Goal: Information Seeking & Learning: Learn about a topic

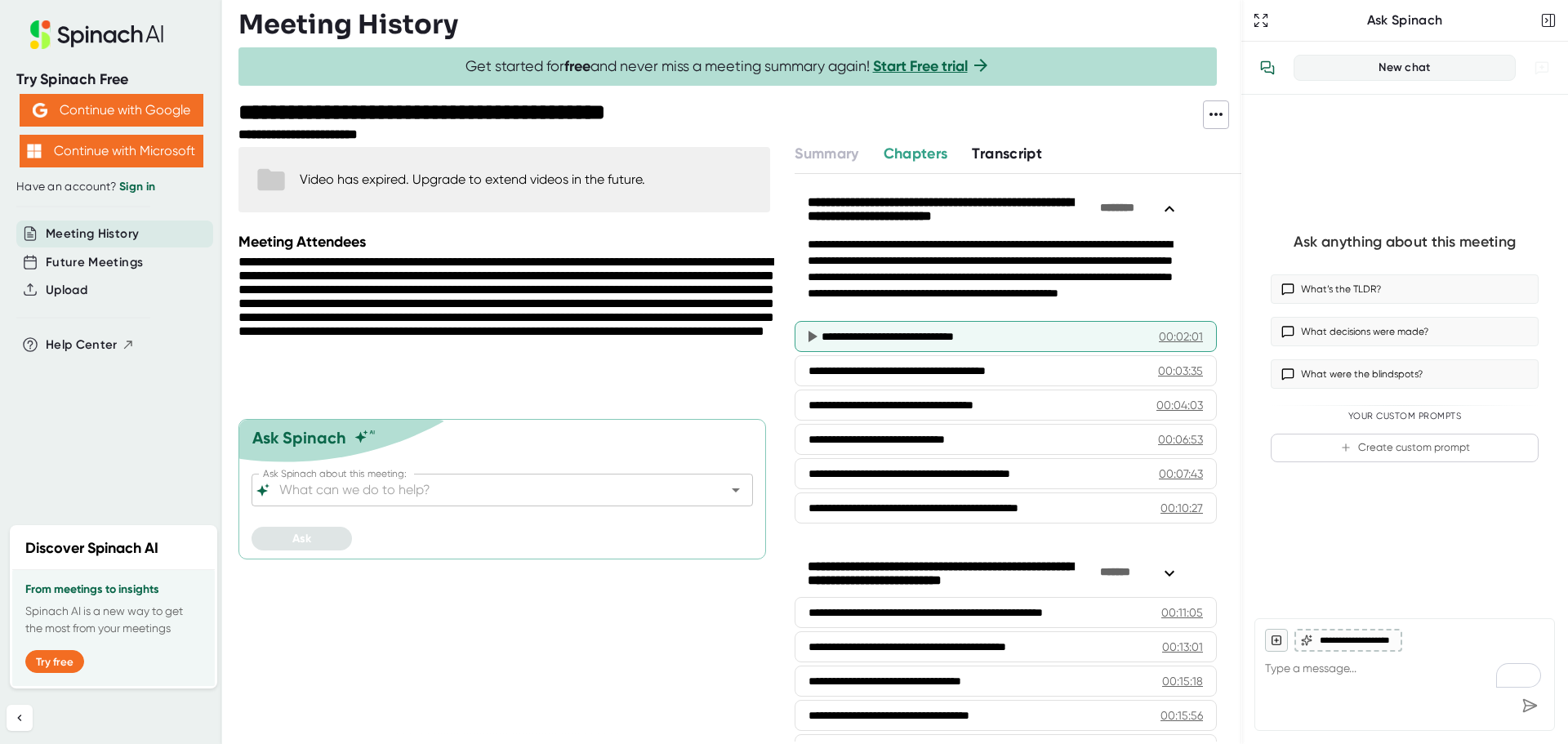
click at [808, 334] on icon at bounding box center [812, 337] width 20 height 20
click at [1159, 336] on div "00:02:01" at bounding box center [1181, 337] width 44 height 16
click at [814, 336] on icon at bounding box center [812, 337] width 9 height 11
click at [813, 336] on icon at bounding box center [812, 337] width 9 height 11
click at [1159, 336] on div "00:02:01" at bounding box center [1181, 337] width 44 height 16
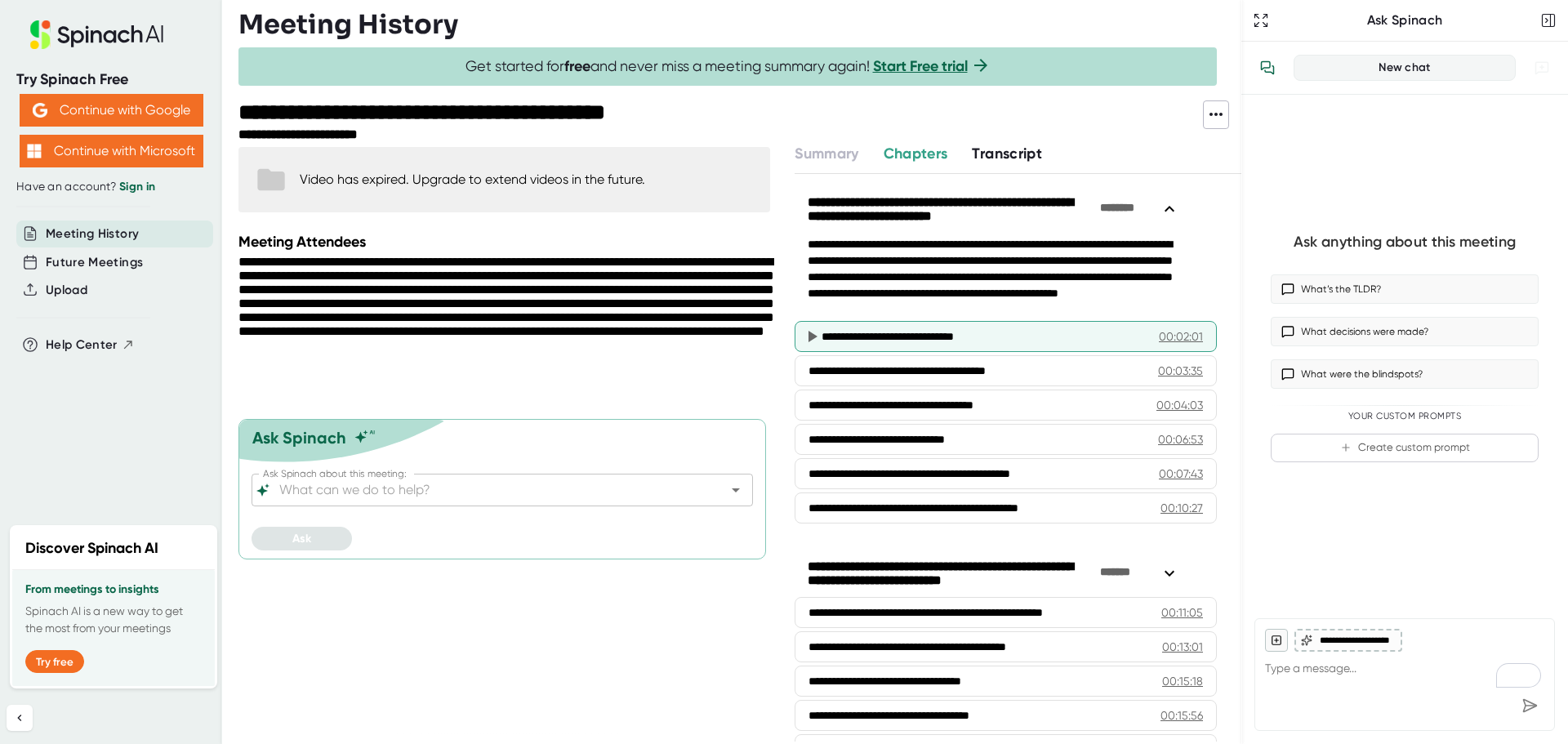
click at [1159, 336] on div "00:02:01" at bounding box center [1181, 337] width 44 height 16
click at [883, 336] on div "**********" at bounding box center [971, 337] width 300 height 16
click at [809, 332] on icon at bounding box center [812, 337] width 9 height 11
